Goal: Entertainment & Leisure: Browse casually

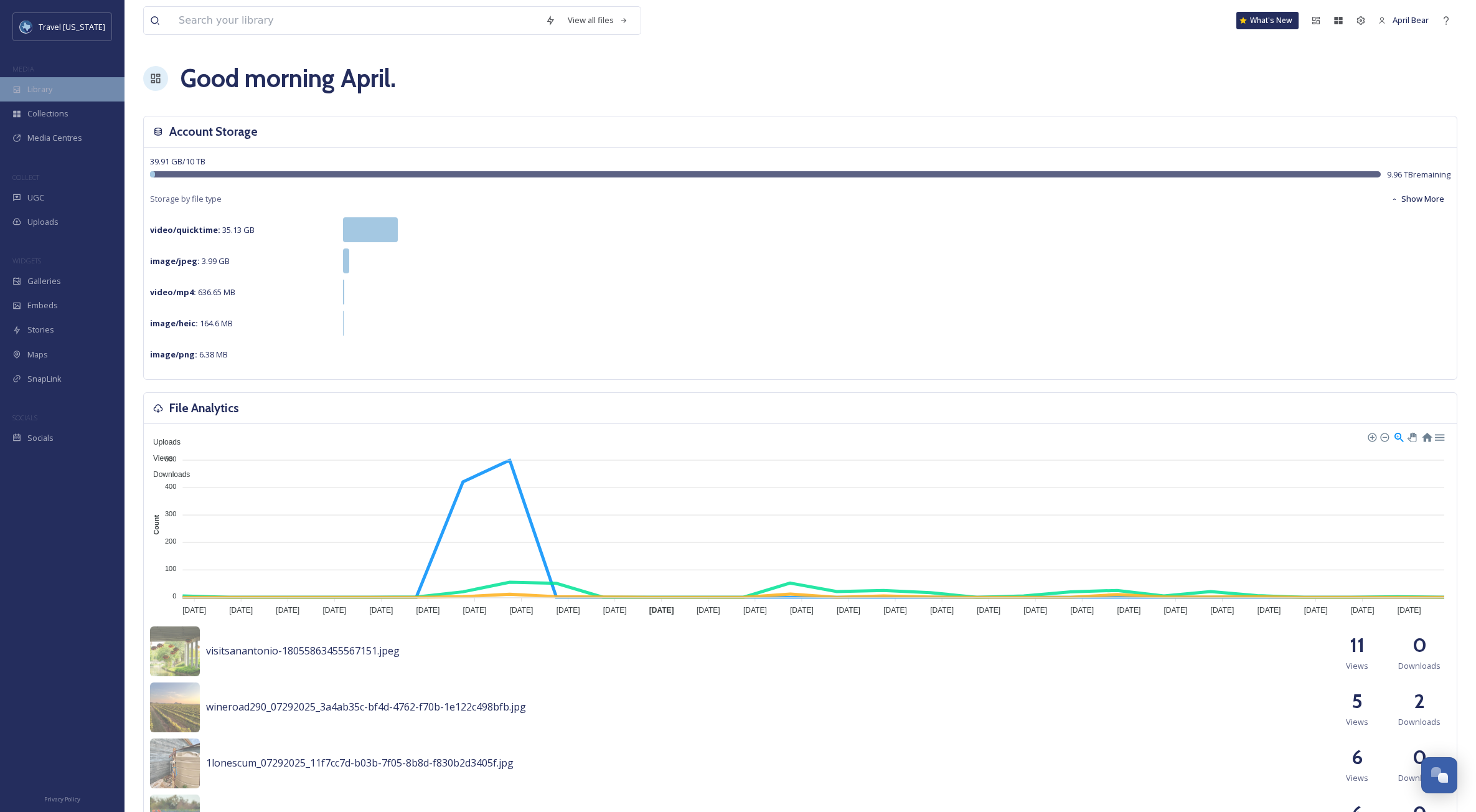
click at [55, 90] on div "Library" at bounding box center [62, 89] width 124 height 25
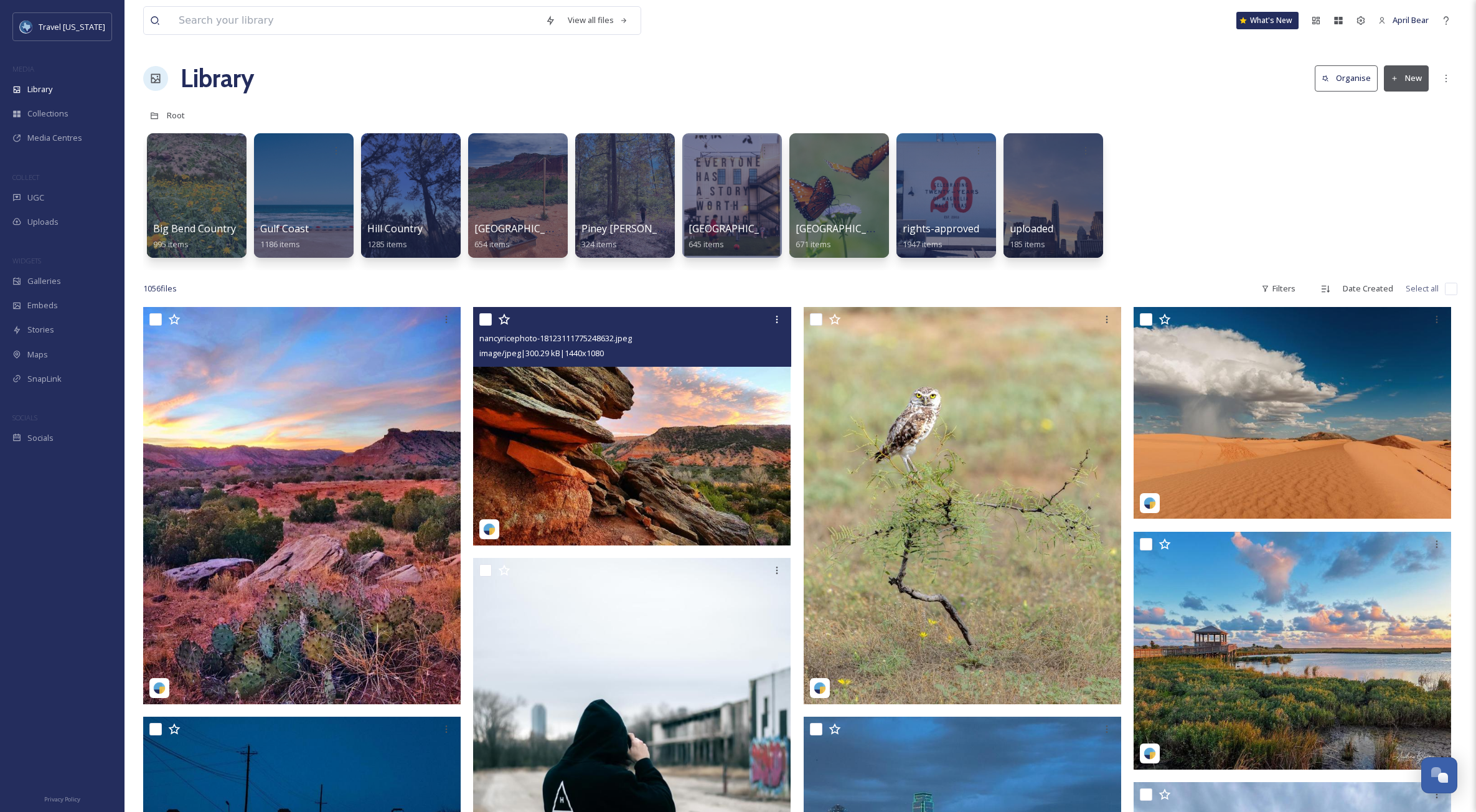
click at [643, 490] on img at bounding box center [632, 426] width 318 height 239
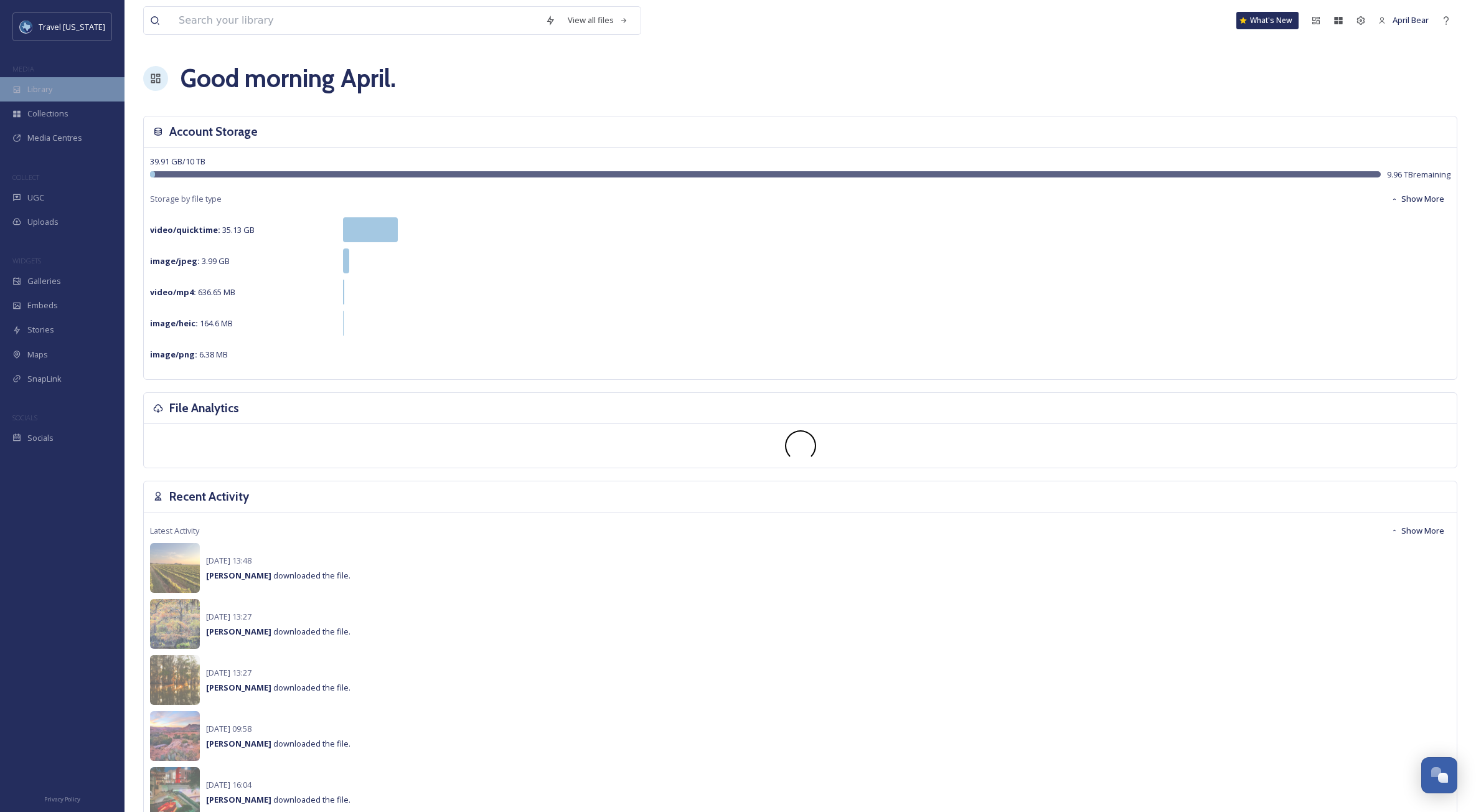
click at [65, 101] on div "Library" at bounding box center [62, 89] width 124 height 25
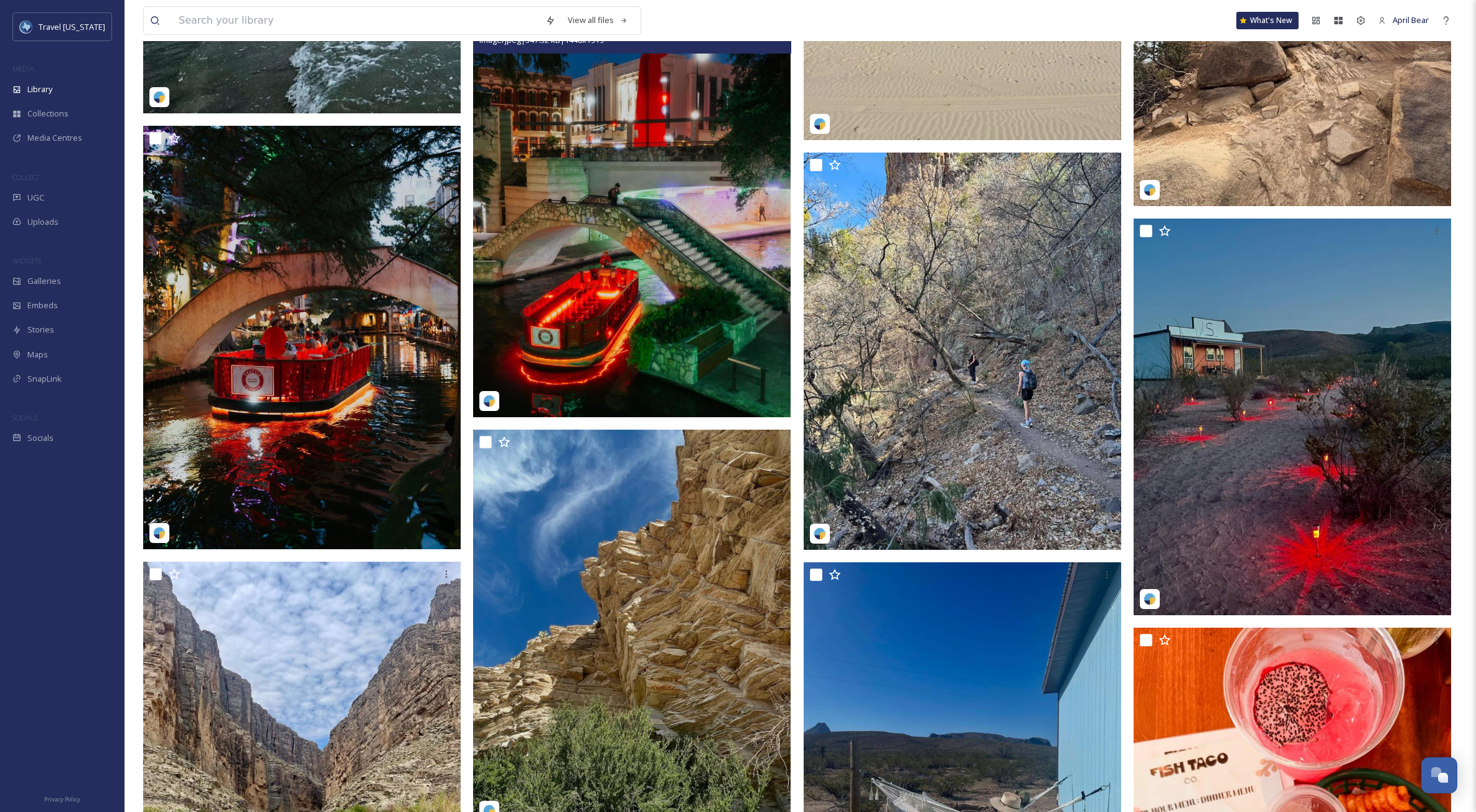
scroll to position [1868, 0]
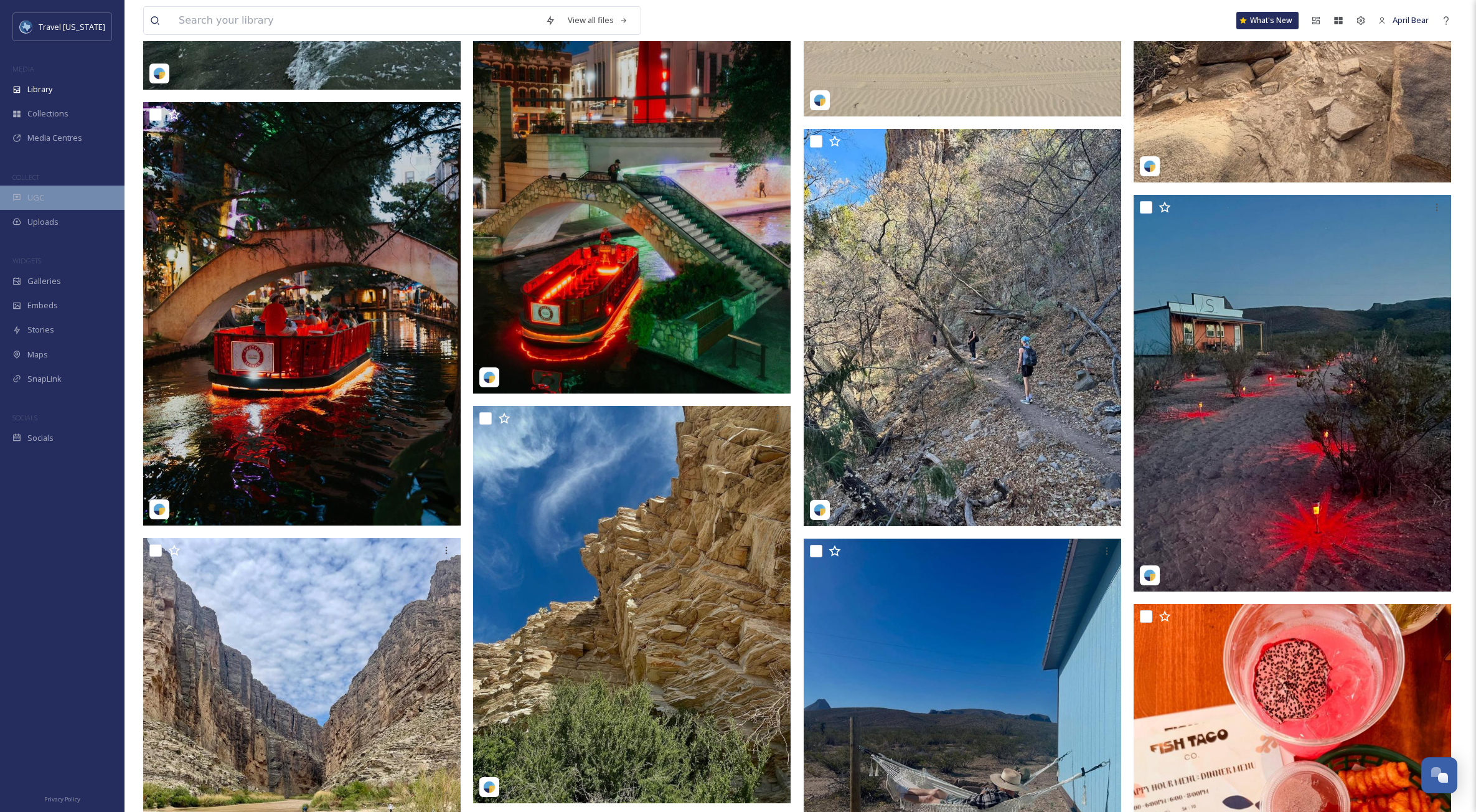
click at [46, 193] on div "UGC" at bounding box center [62, 197] width 124 height 25
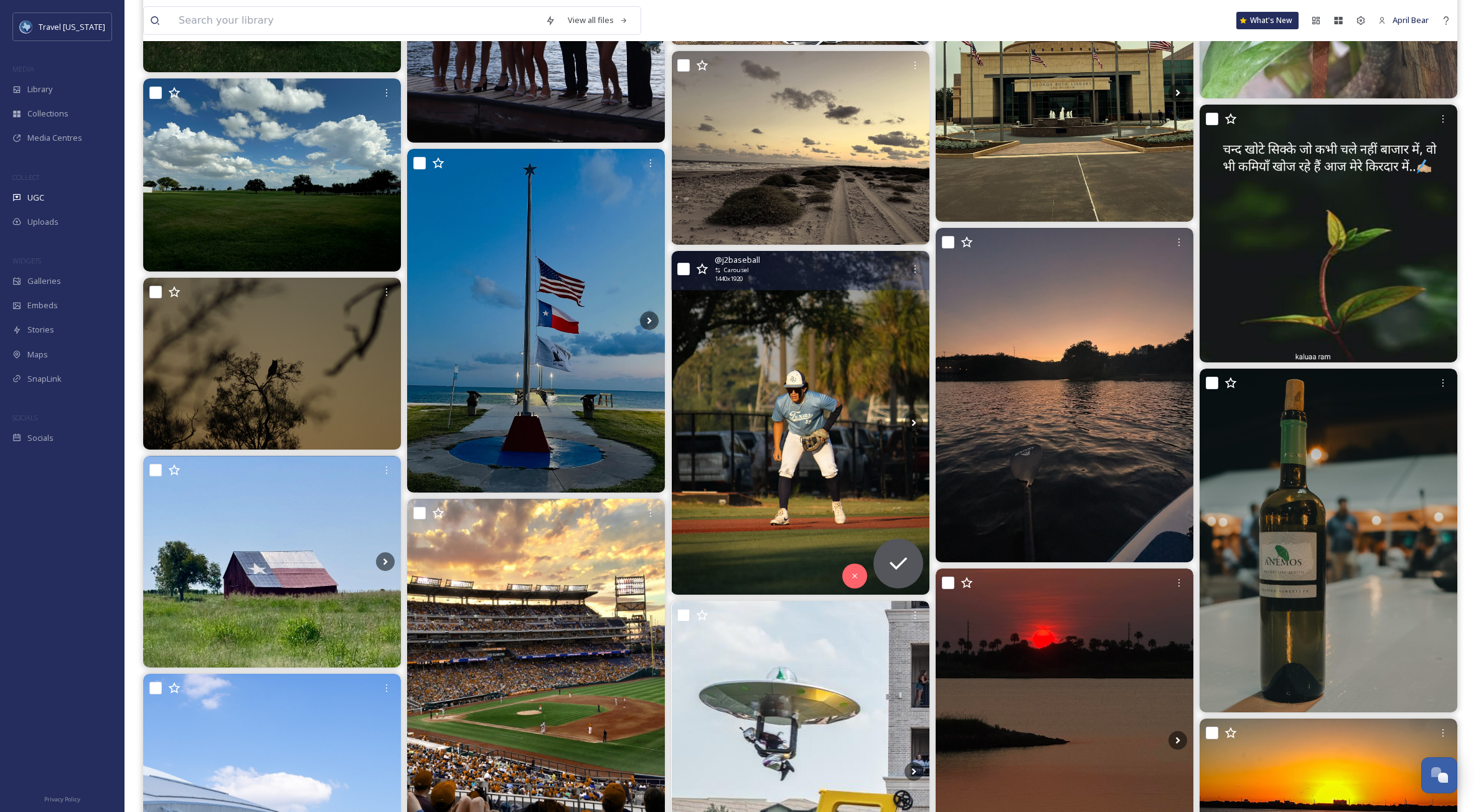
scroll to position [2616, 0]
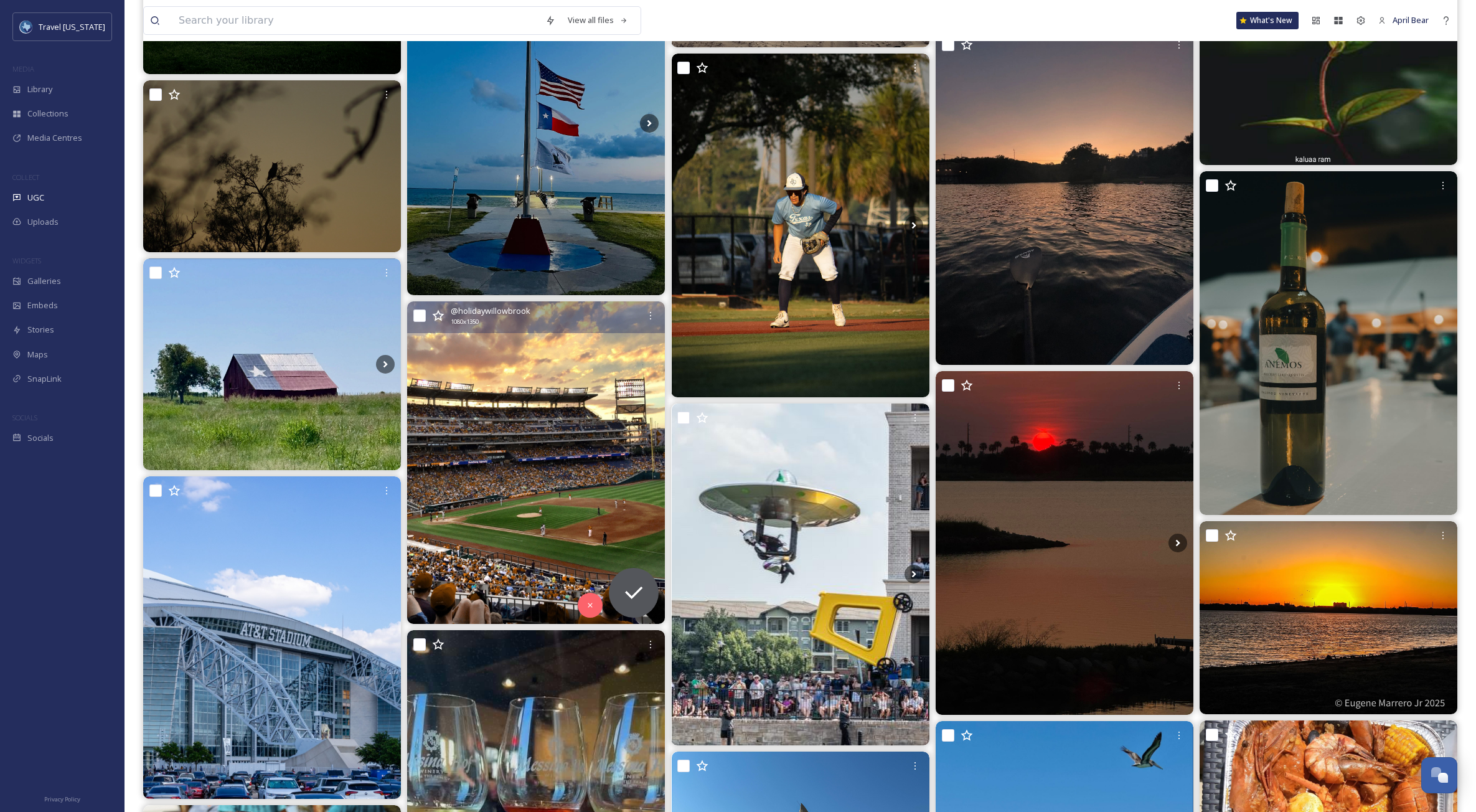
click at [588, 511] on img at bounding box center [536, 462] width 258 height 323
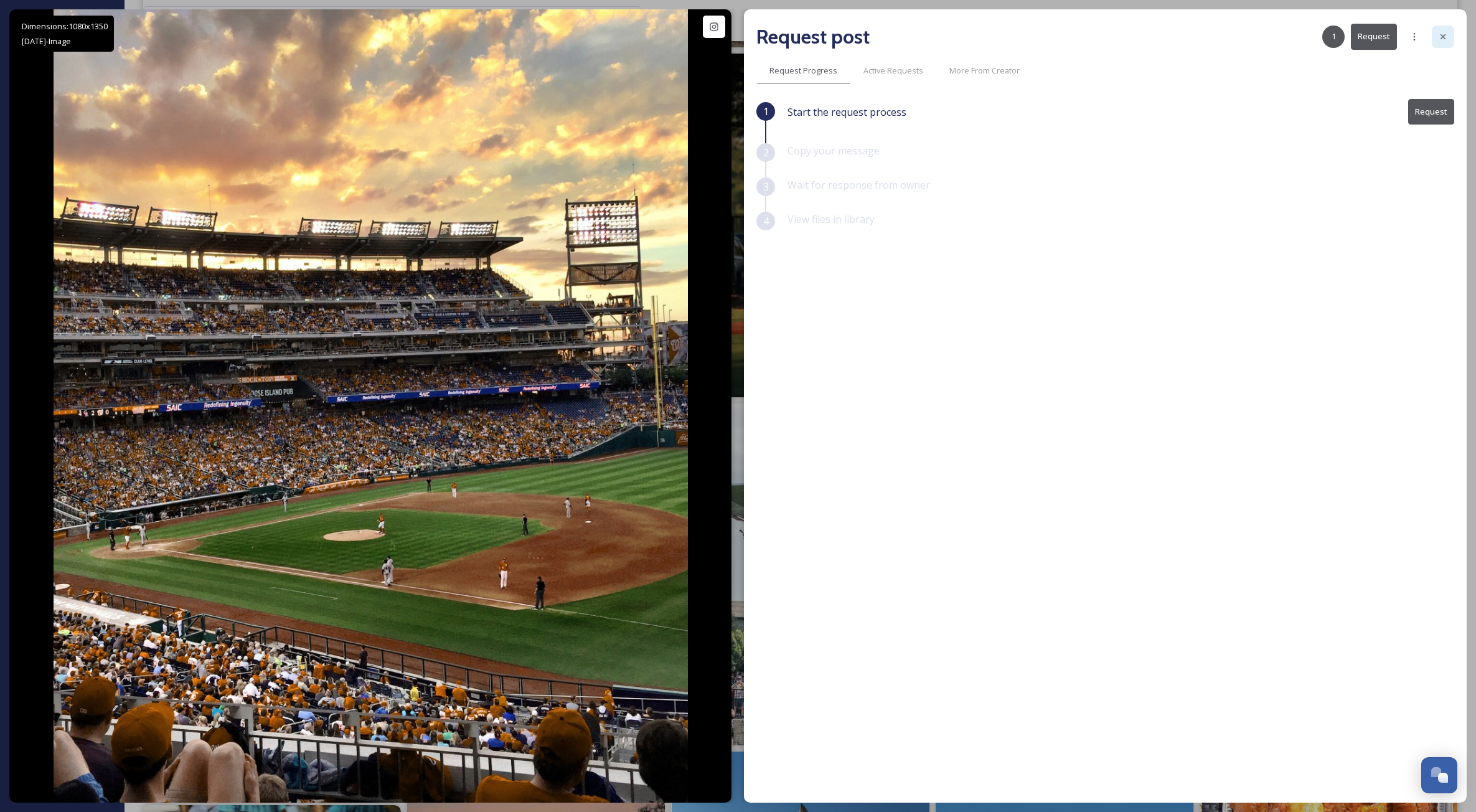
click at [983, 39] on icon at bounding box center [1443, 37] width 10 height 10
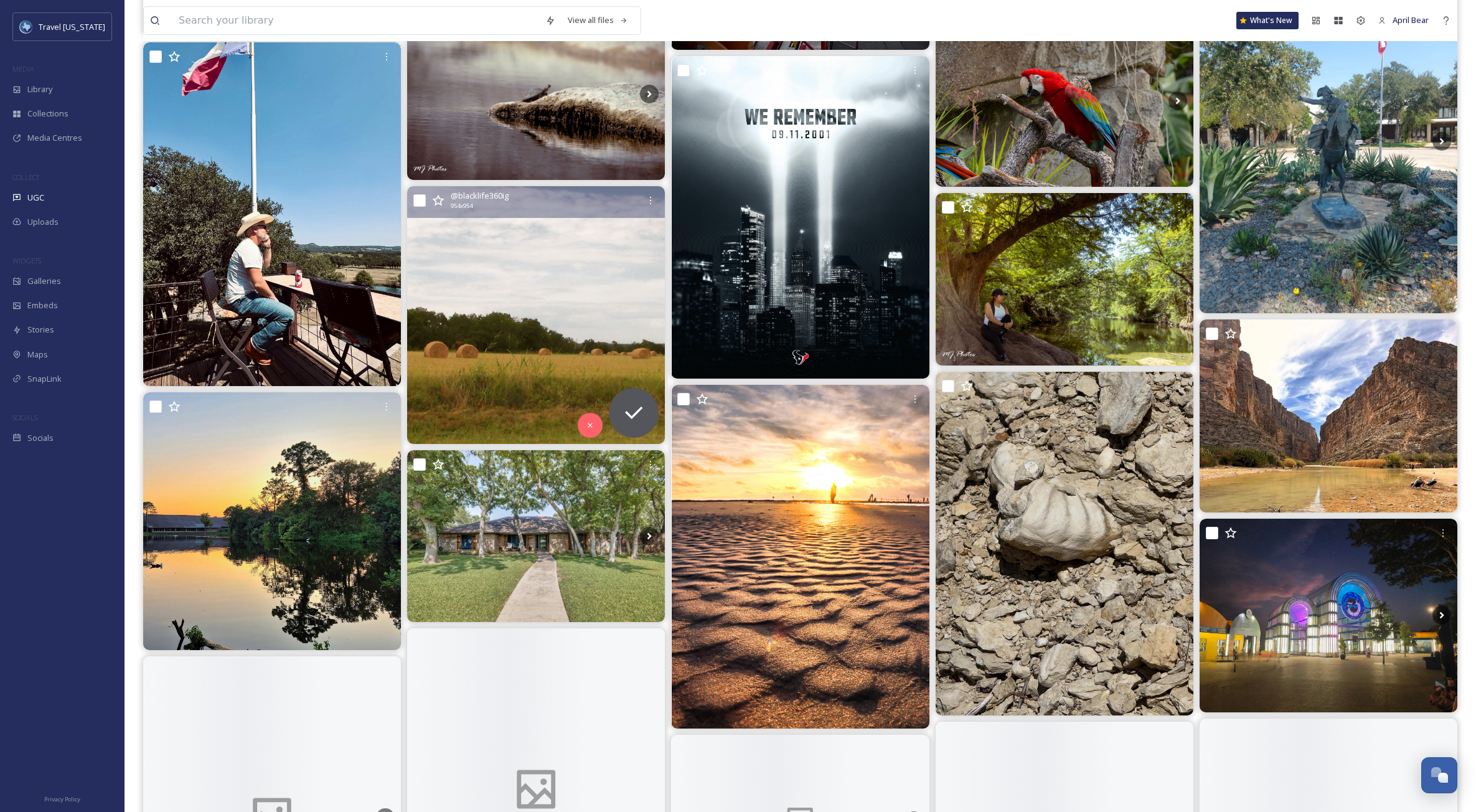
scroll to position [7659, 0]
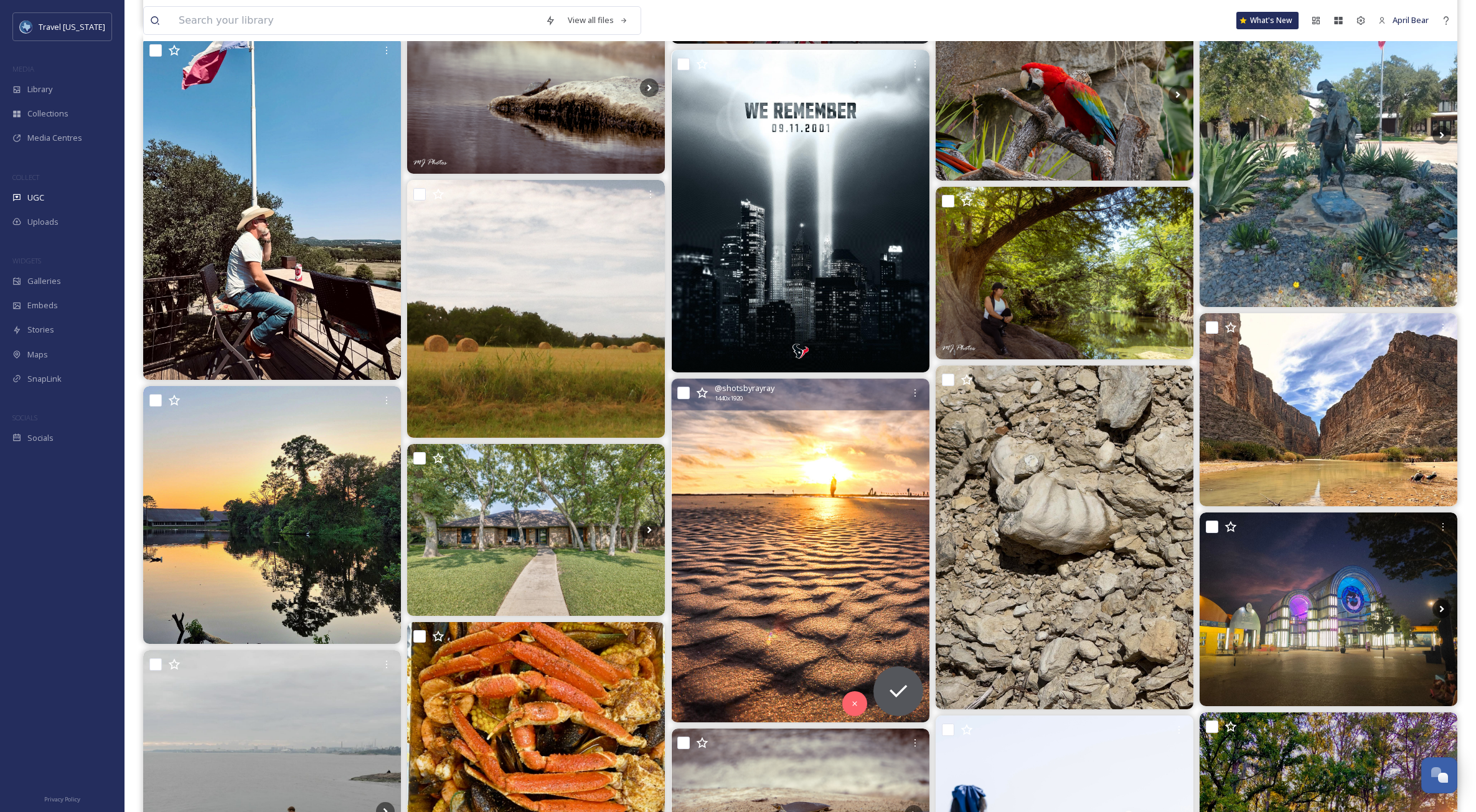
click at [798, 617] on img at bounding box center [800, 551] width 258 height 343
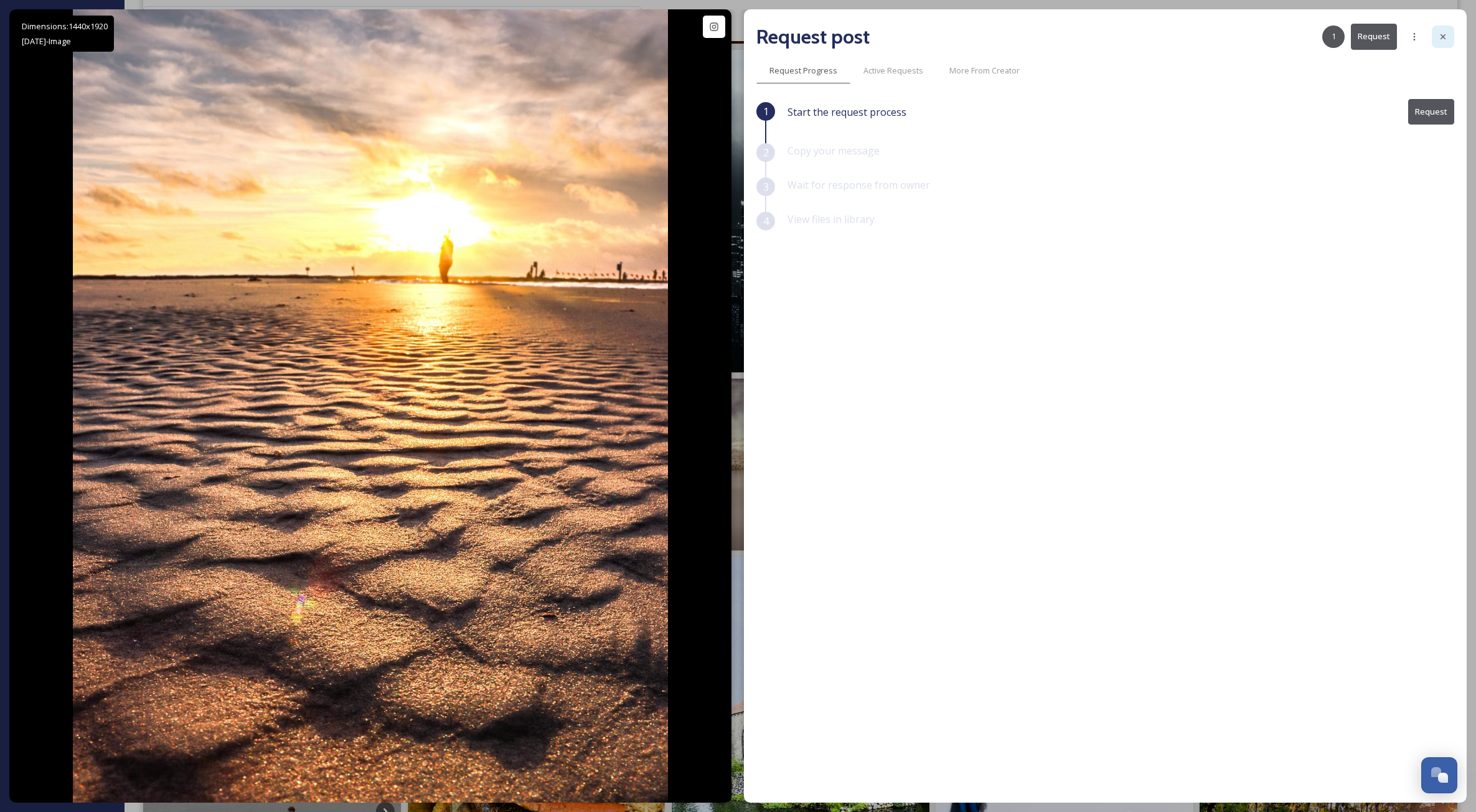
click at [983, 35] on icon at bounding box center [1443, 37] width 10 height 10
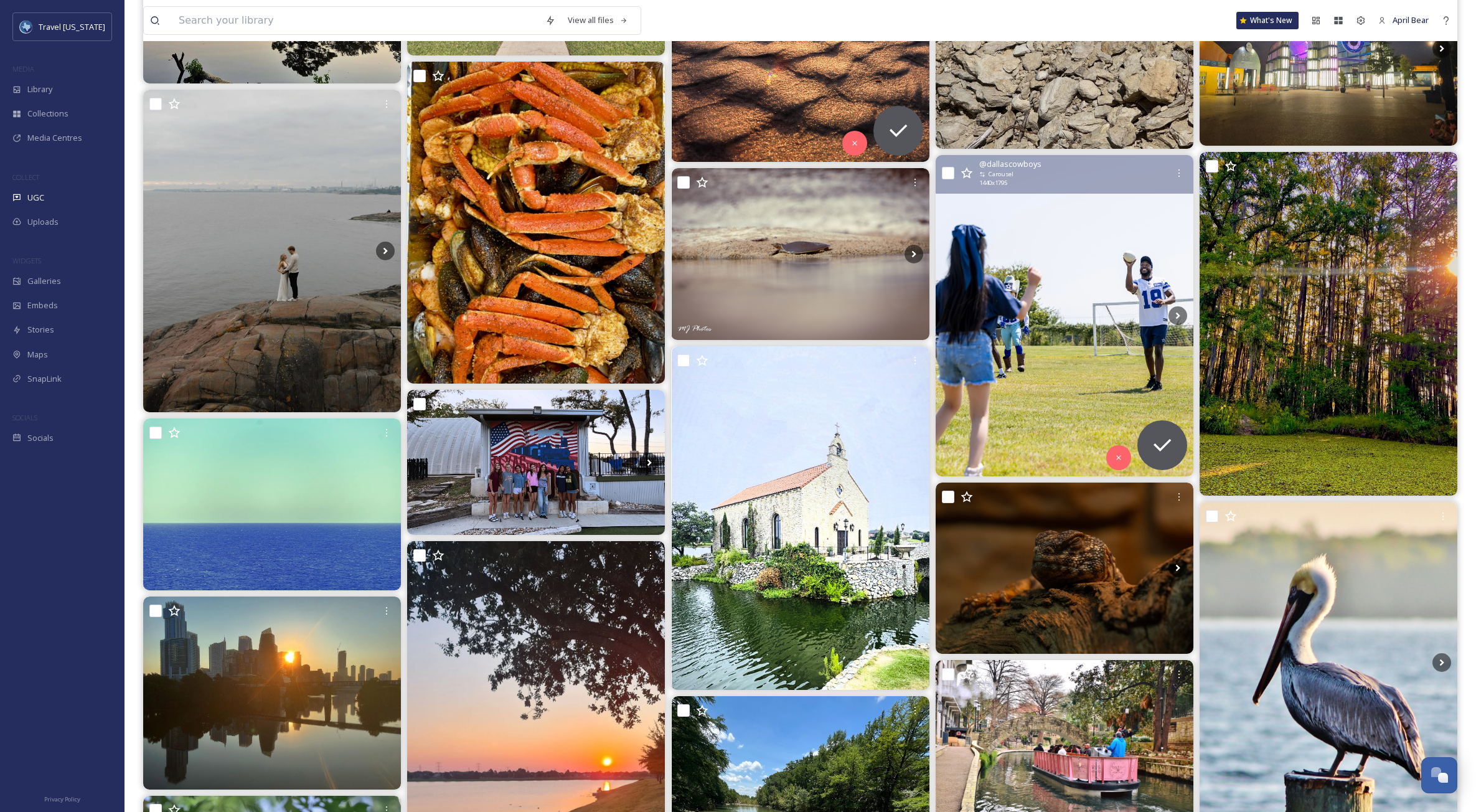
scroll to position [8530, 0]
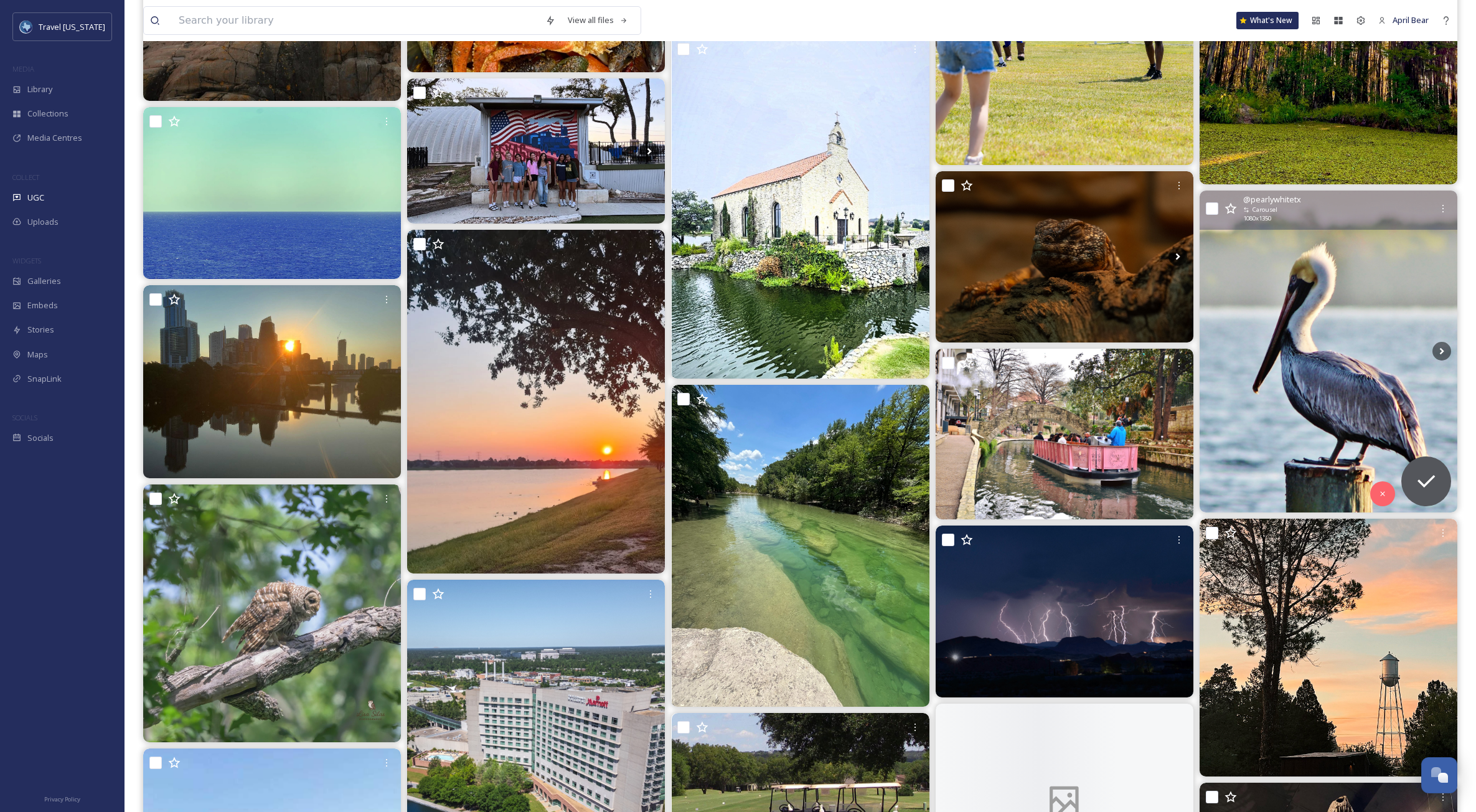
click at [983, 394] on img at bounding box center [1328, 351] width 258 height 323
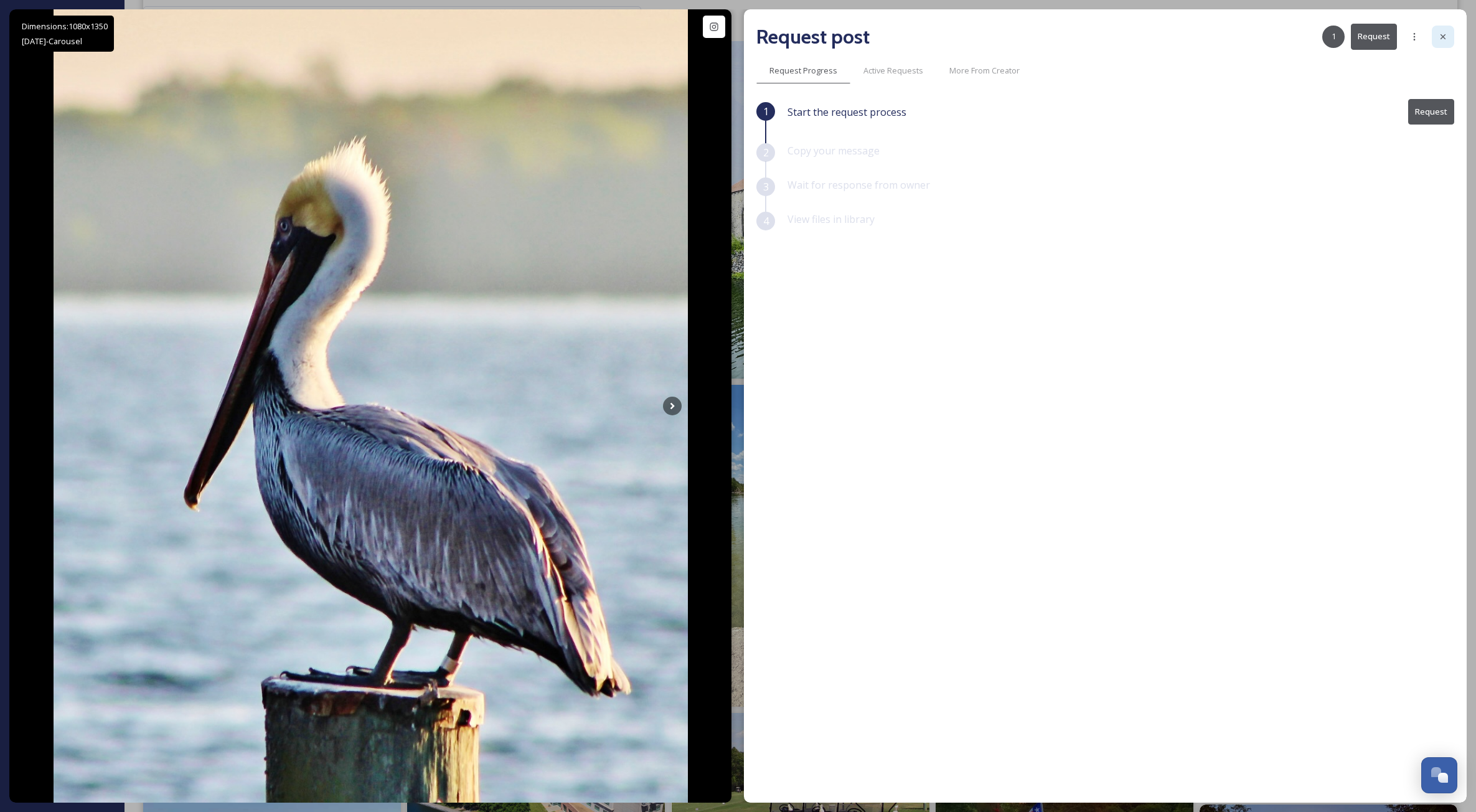
click at [983, 39] on icon at bounding box center [1443, 37] width 10 height 10
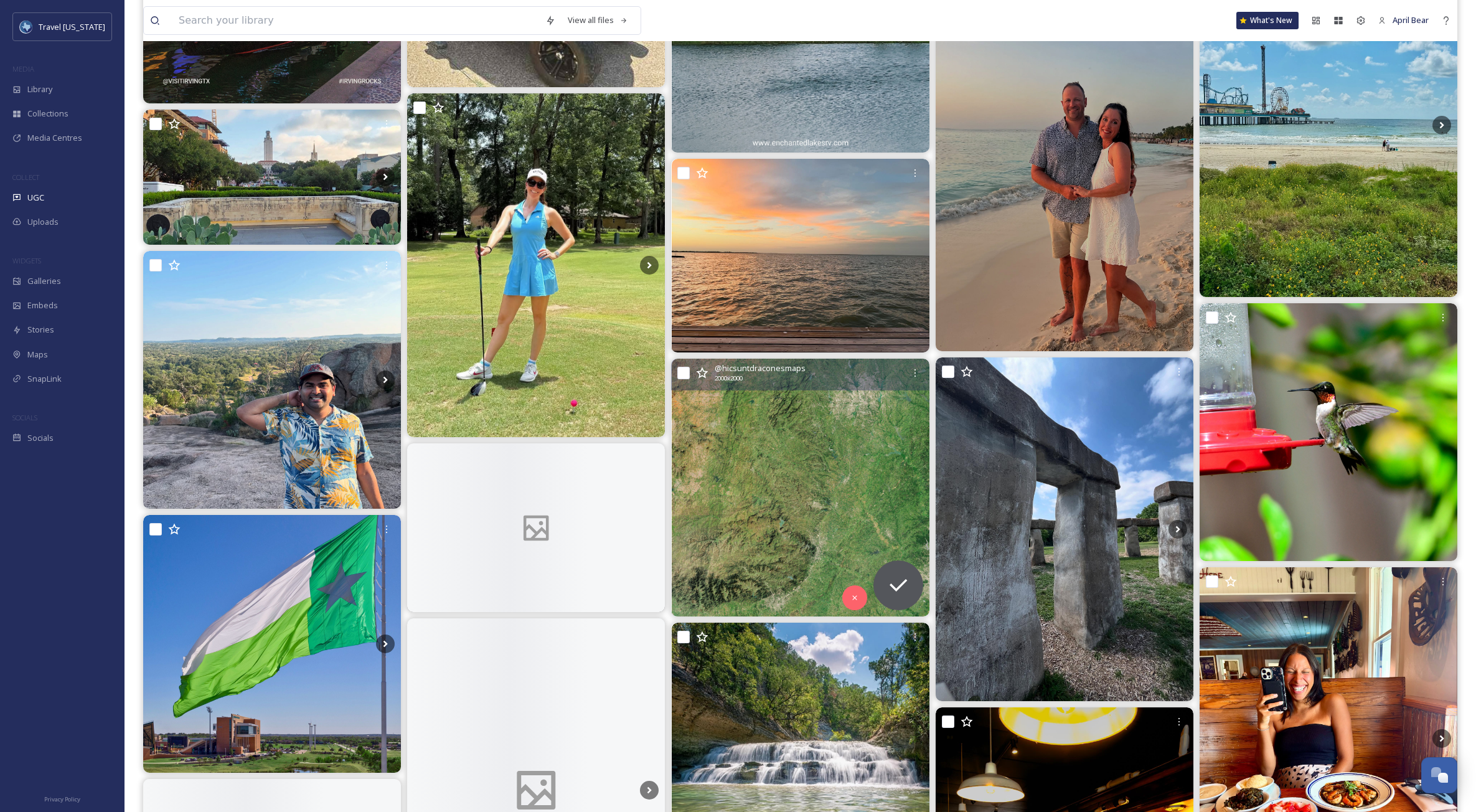
scroll to position [39664, 0]
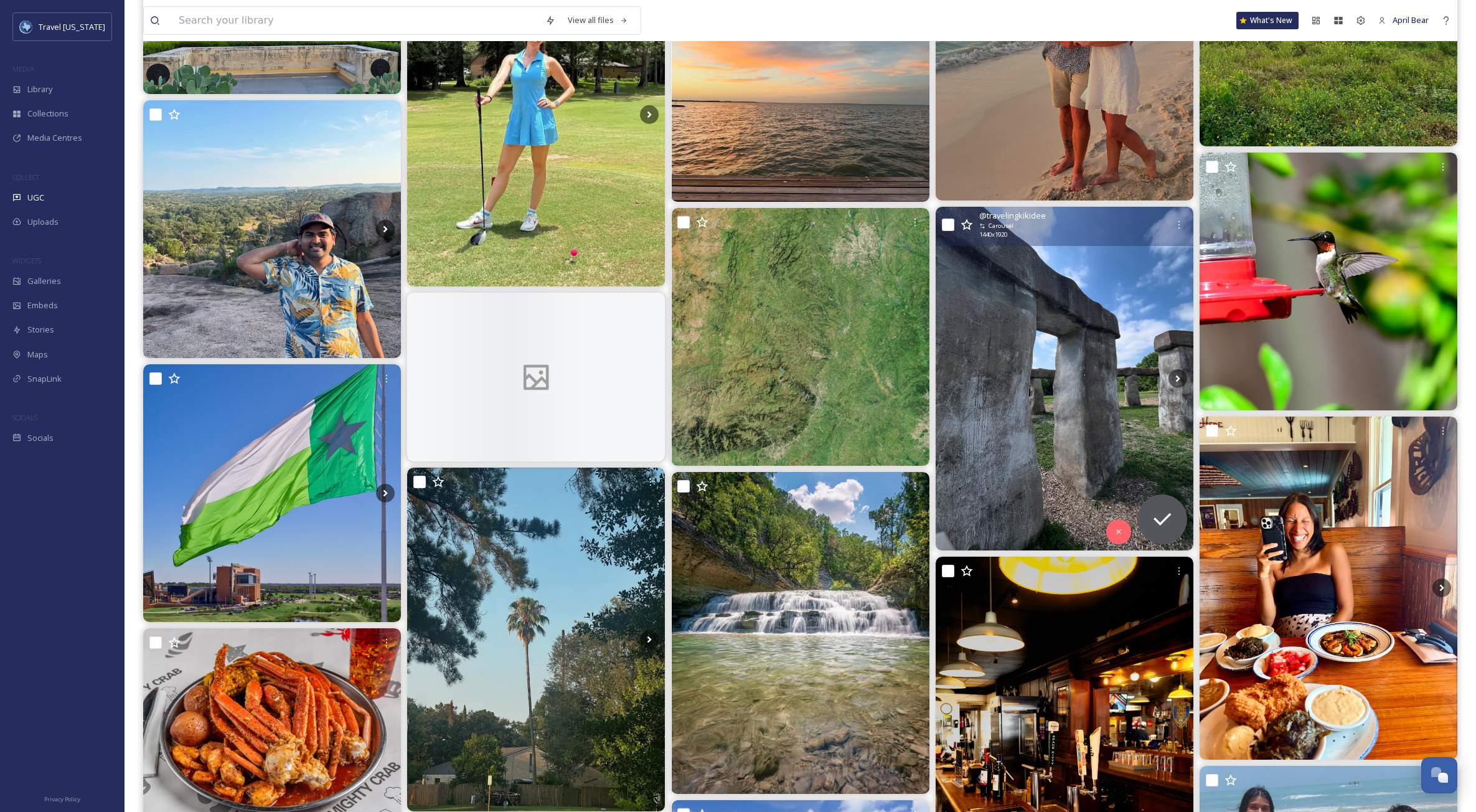
click at [983, 430] on img at bounding box center [1065, 379] width 258 height 343
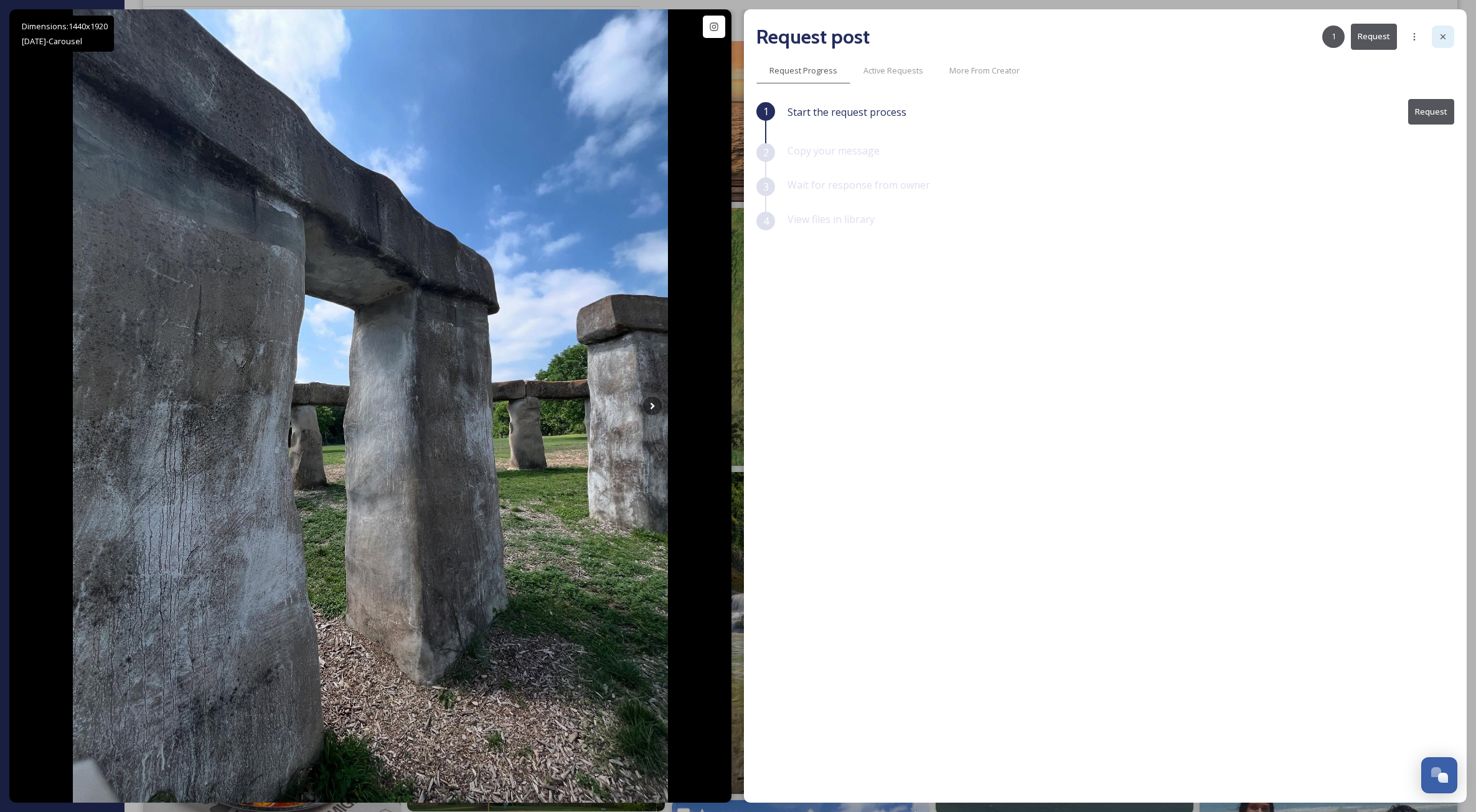
click at [983, 32] on div at bounding box center [1443, 37] width 23 height 23
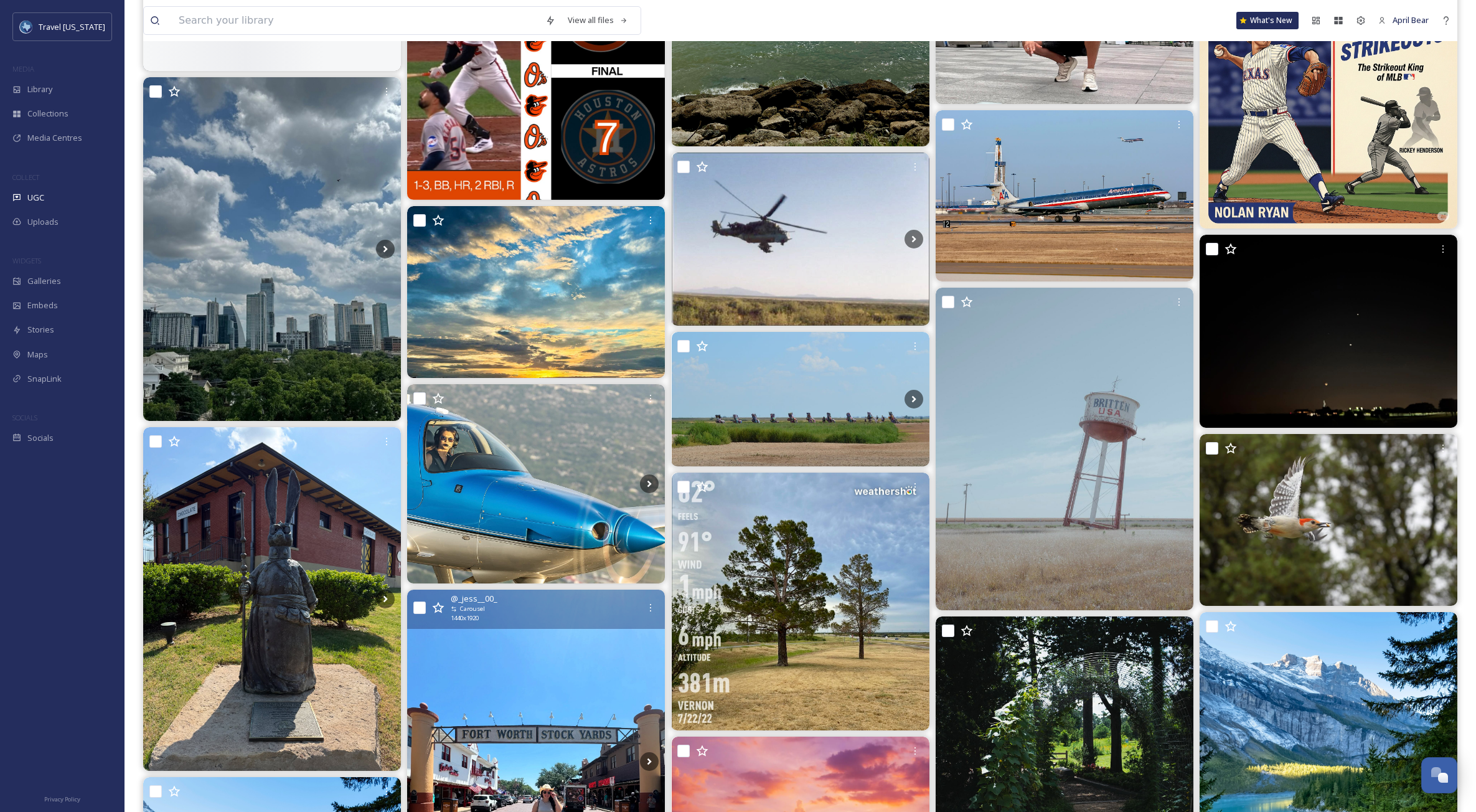
scroll to position [50001, 0]
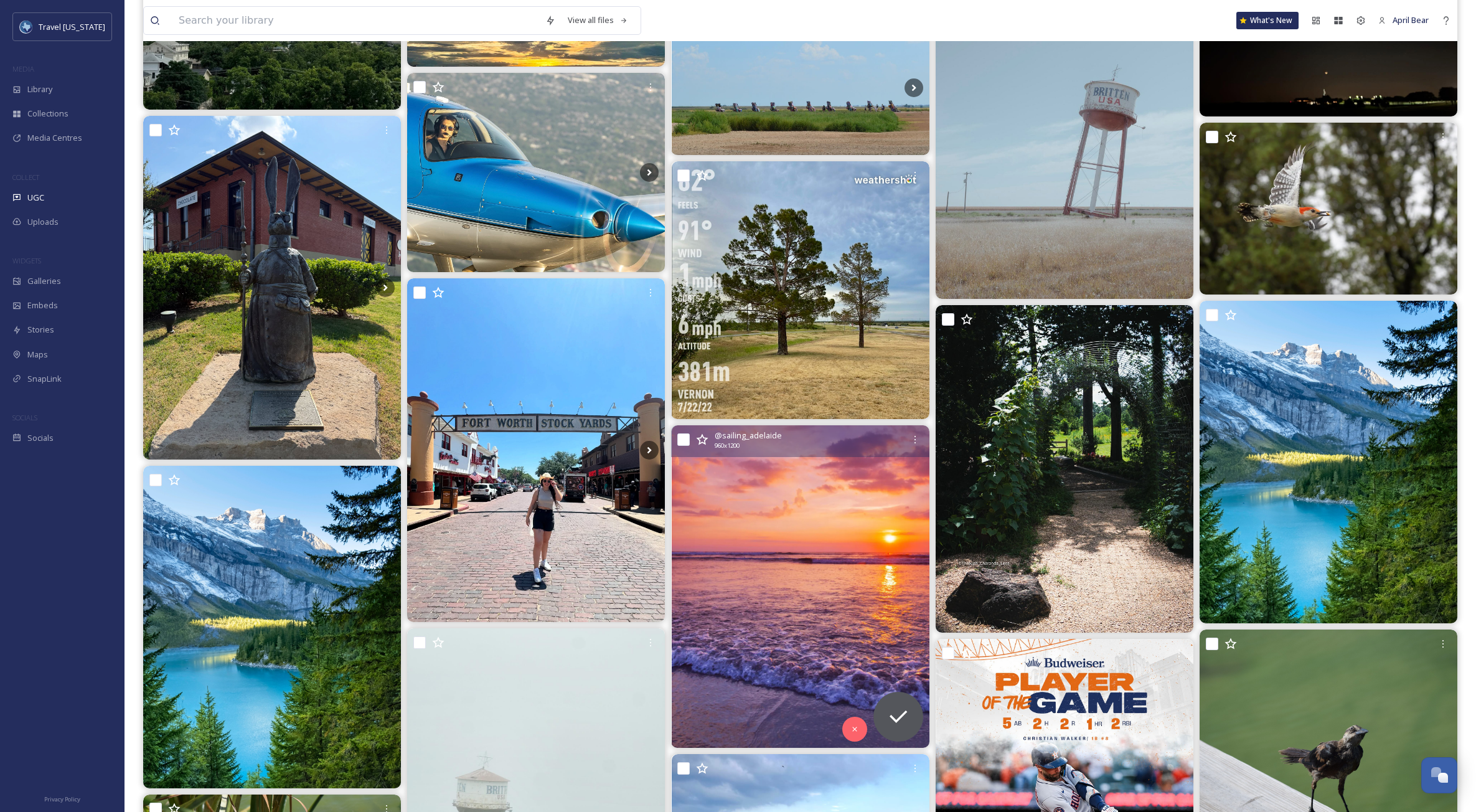
click at [761, 593] on img at bounding box center [800, 586] width 258 height 323
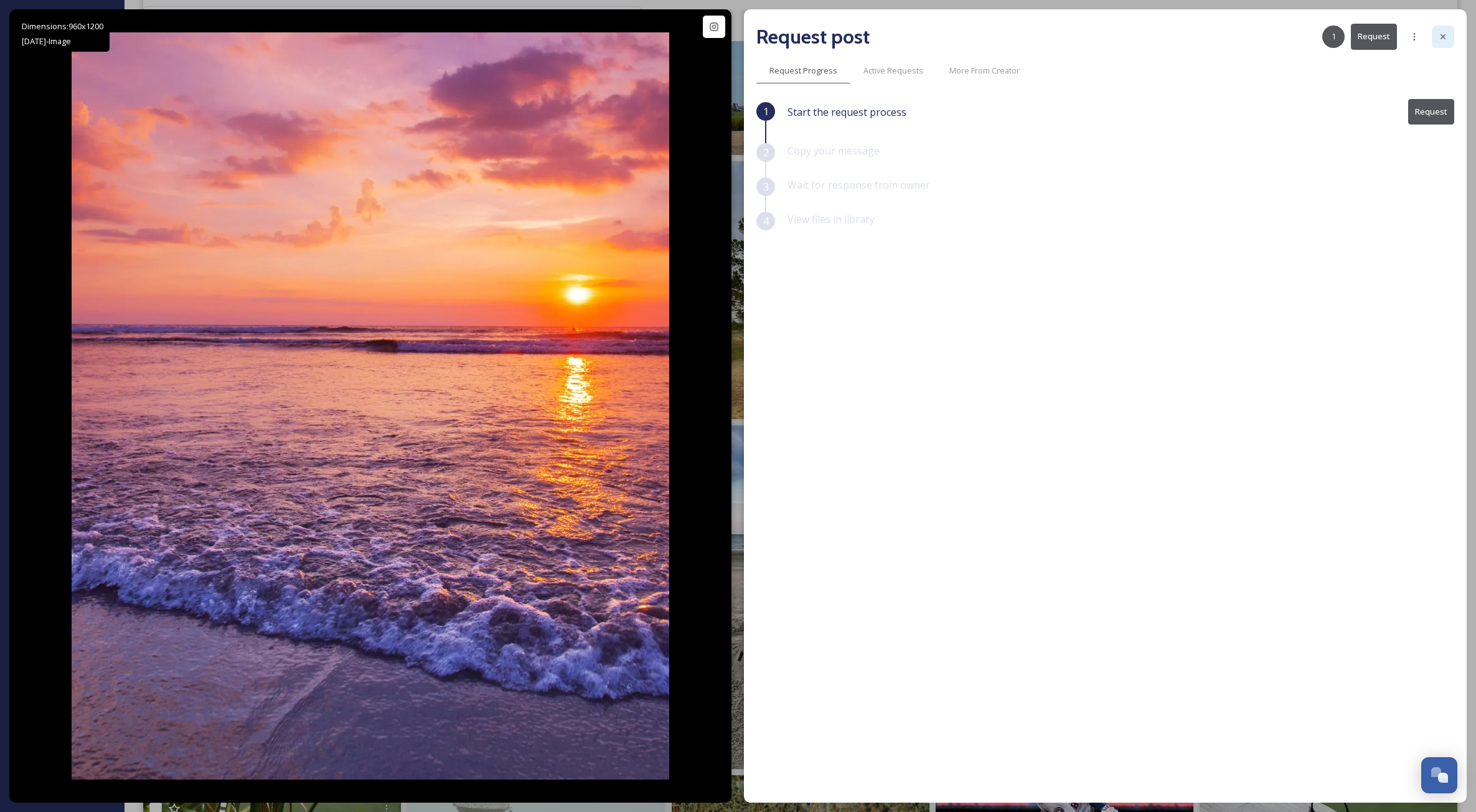
click at [983, 41] on div at bounding box center [1443, 37] width 23 height 23
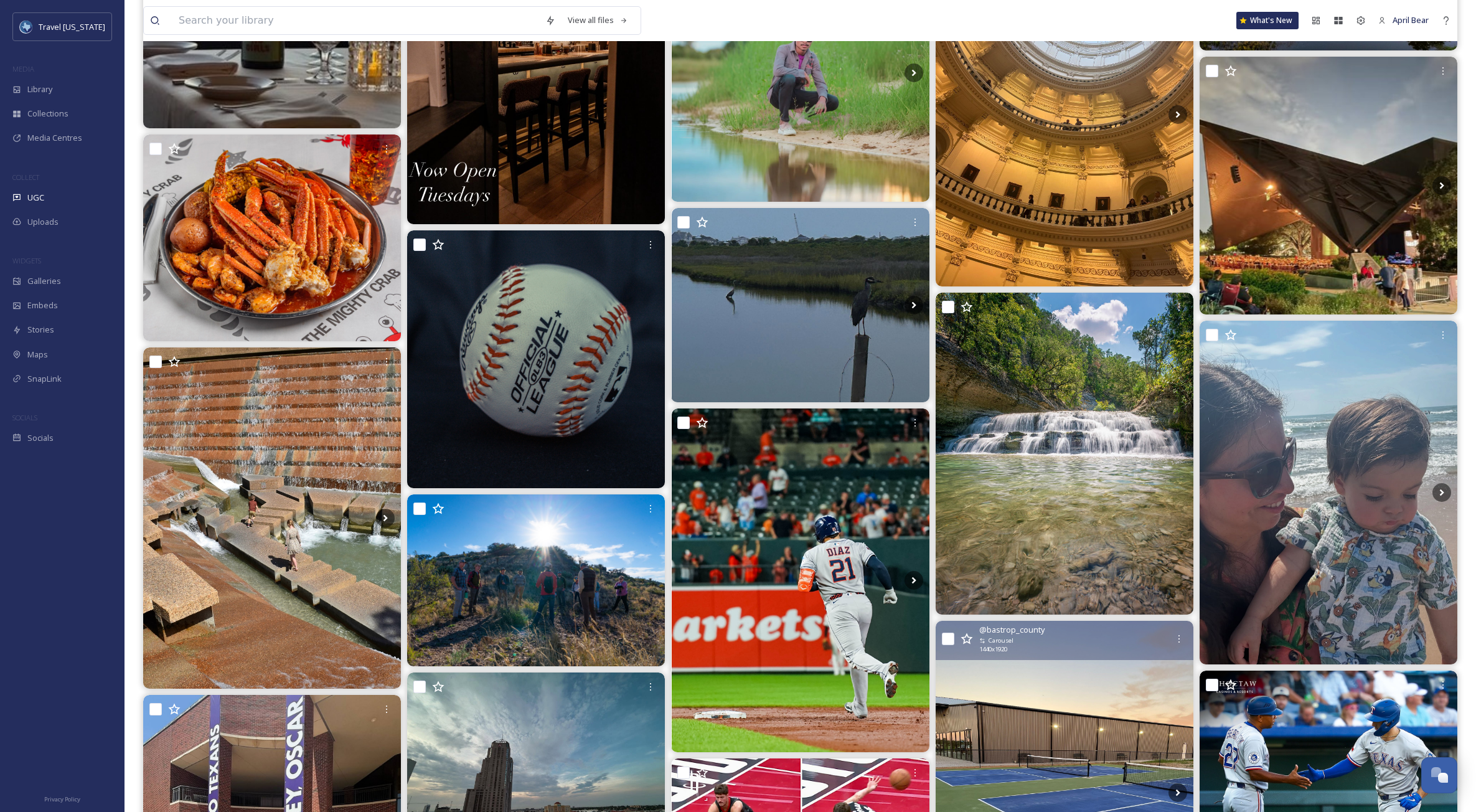
scroll to position [52242, 0]
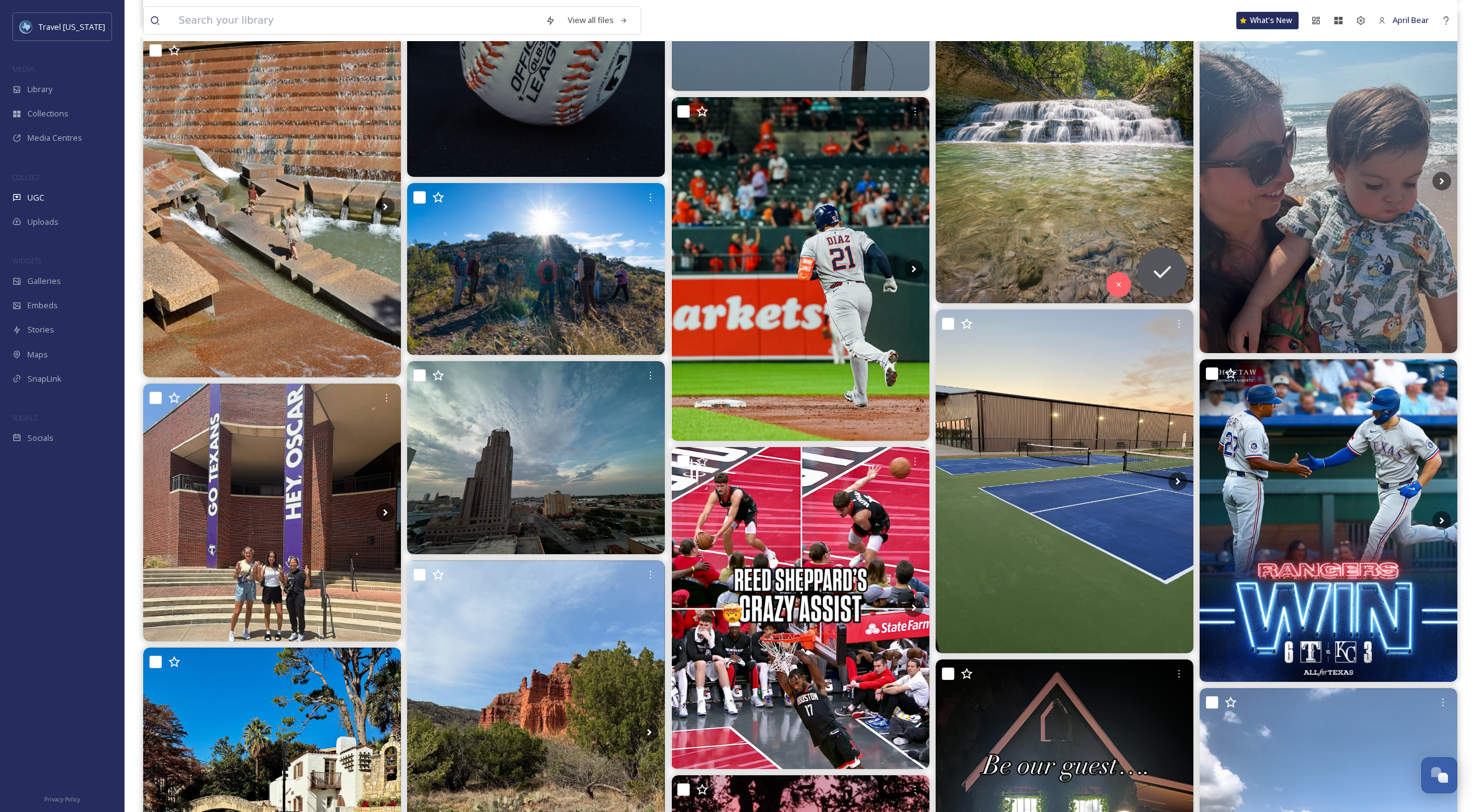
click at [980, 251] on img at bounding box center [1065, 142] width 258 height 323
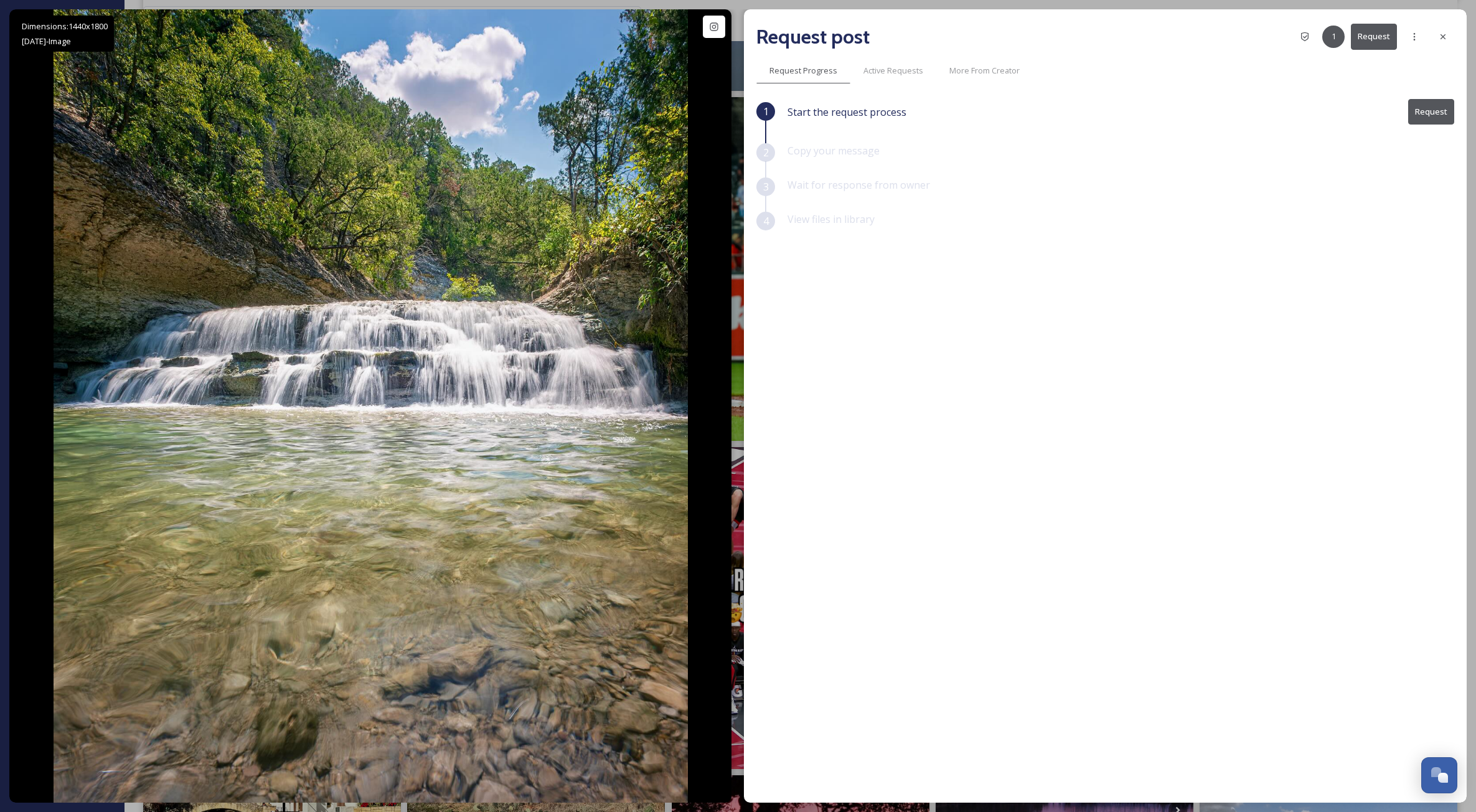
click at [983, 37] on icon at bounding box center [1443, 37] width 10 height 10
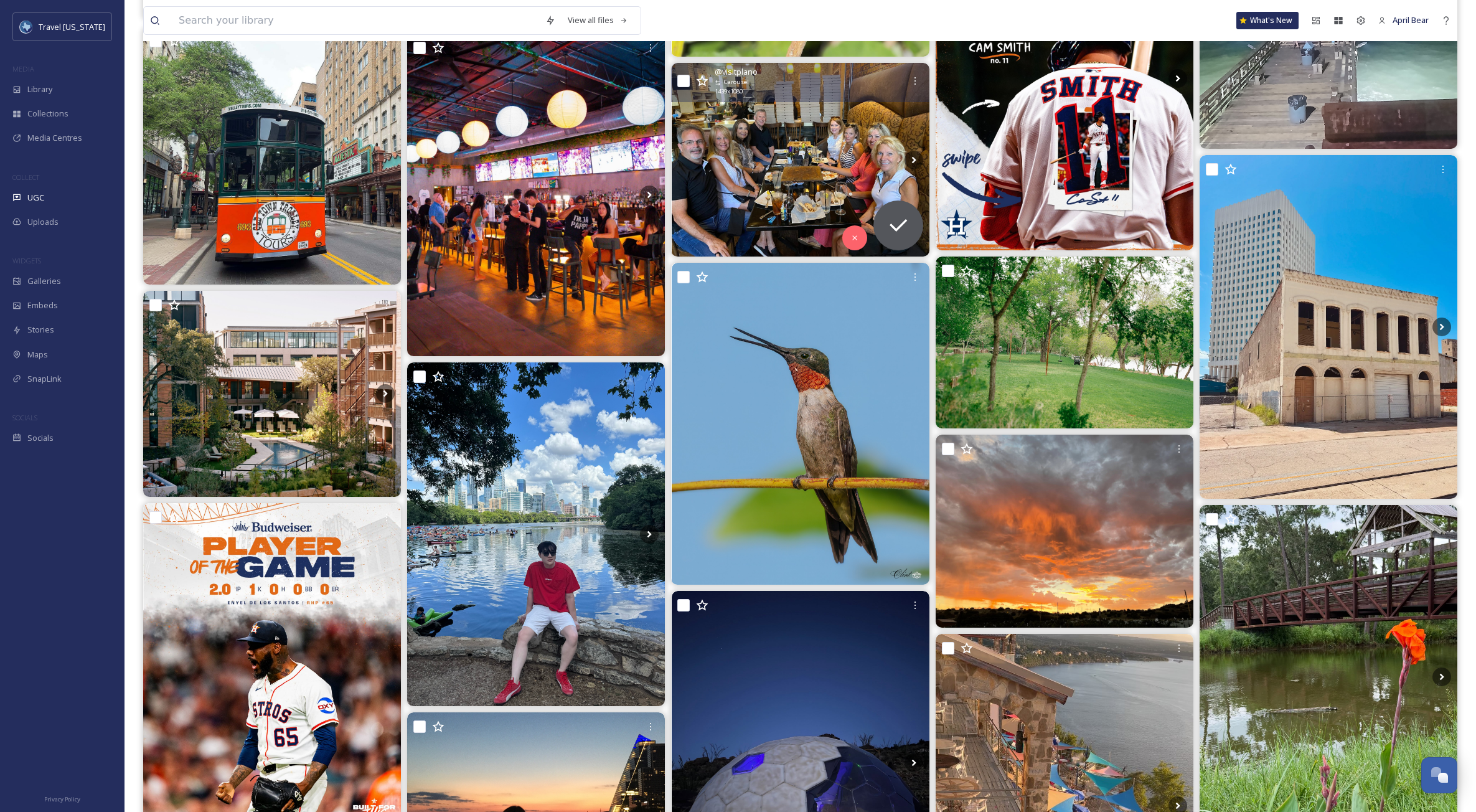
scroll to position [60025, 0]
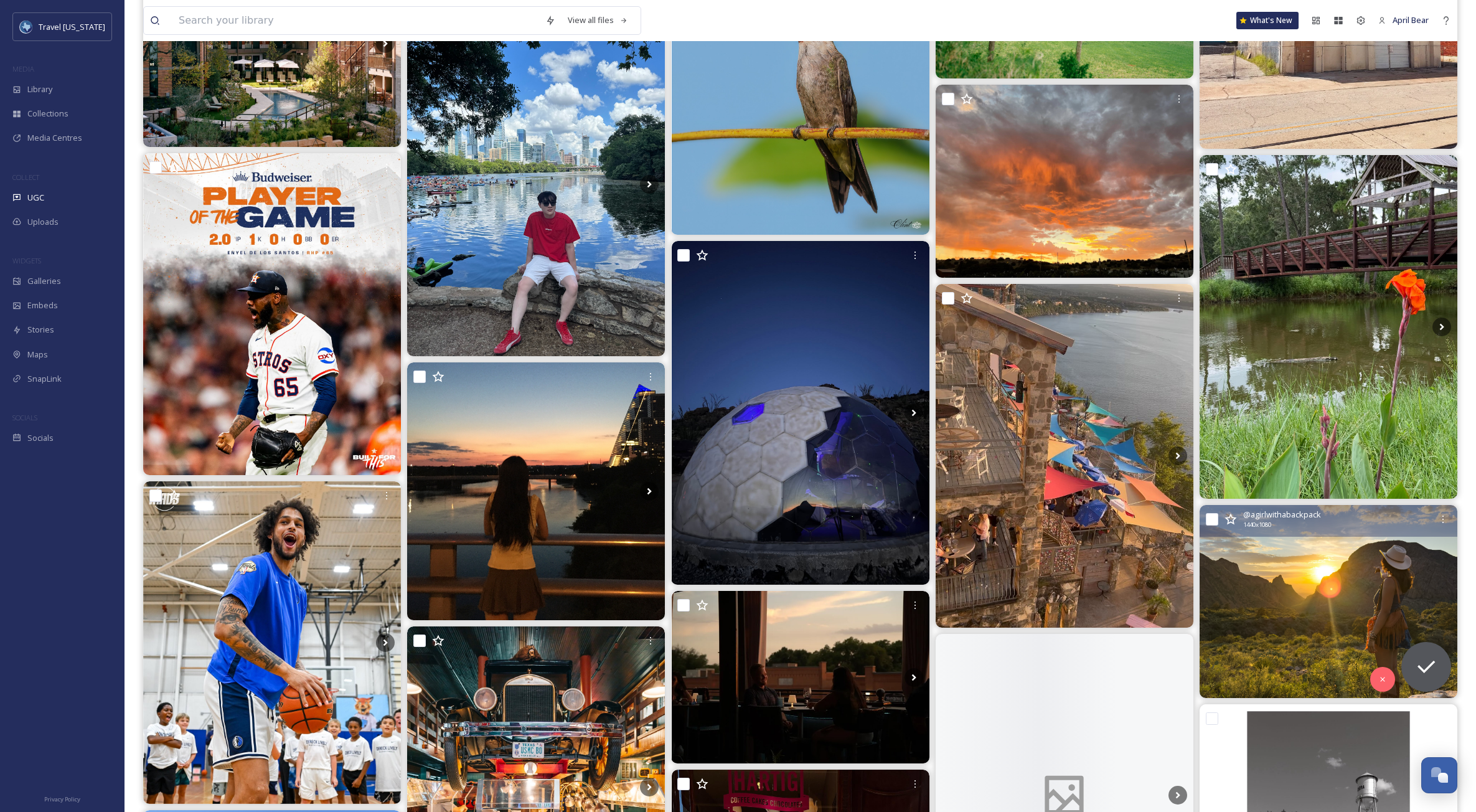
click at [983, 593] on img at bounding box center [1328, 602] width 258 height 193
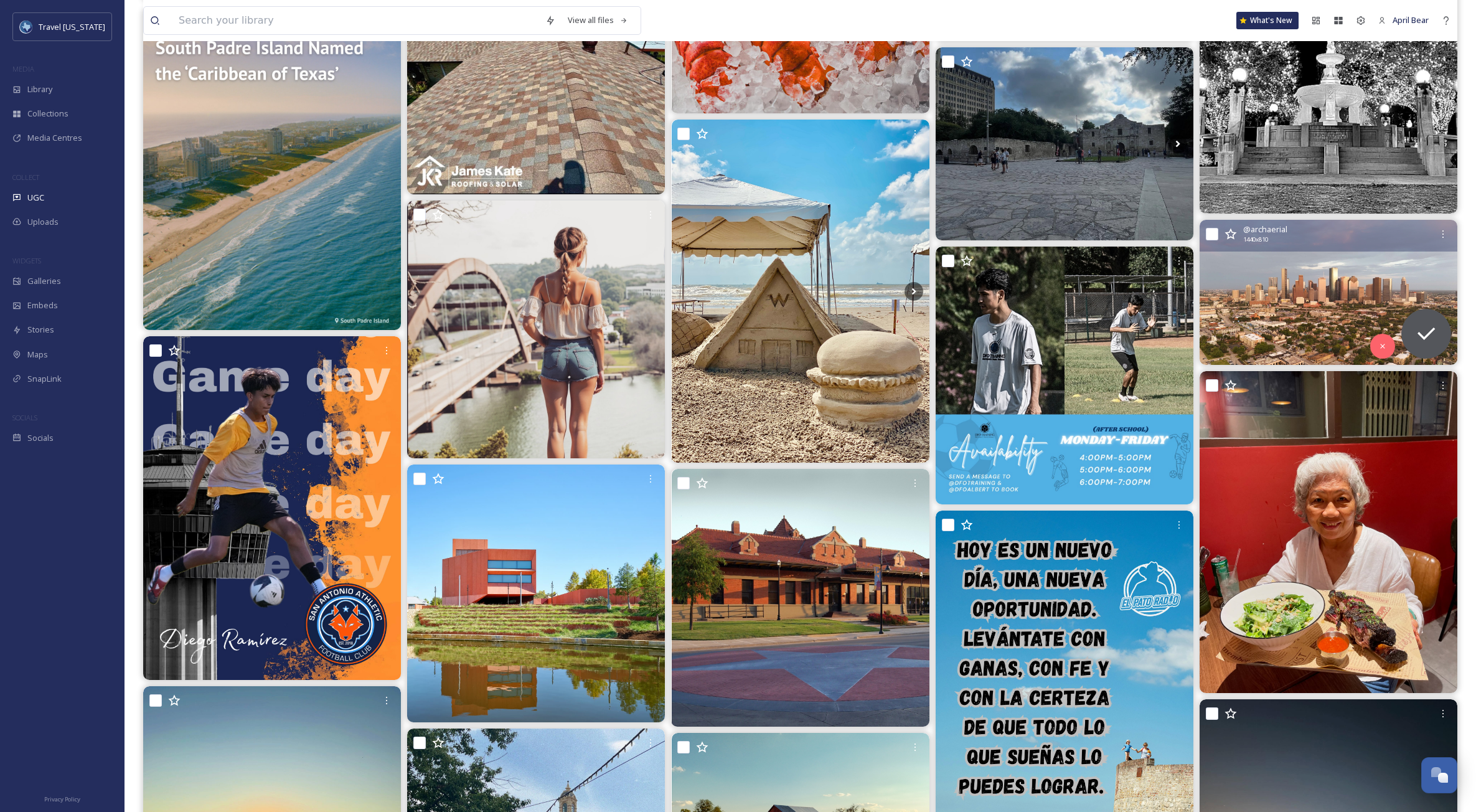
scroll to position [4857, 0]
